Goal: Task Accomplishment & Management: Complete application form

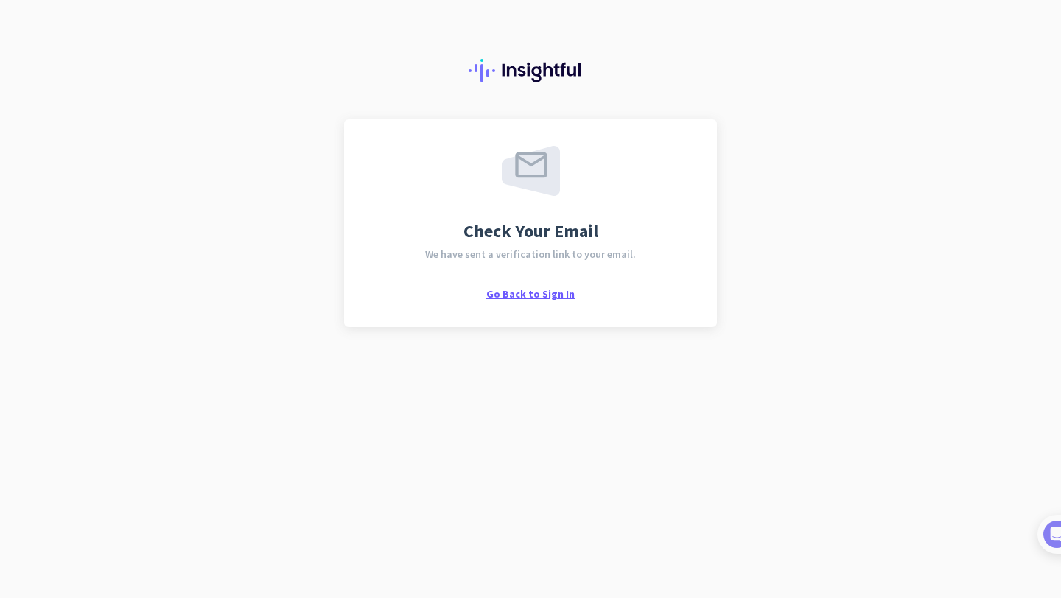
click at [530, 296] on span "Go Back to Sign In" at bounding box center [530, 293] width 88 height 13
click at [541, 298] on span "Go Back to Sign In" at bounding box center [530, 293] width 88 height 13
